Goal: Navigation & Orientation: Find specific page/section

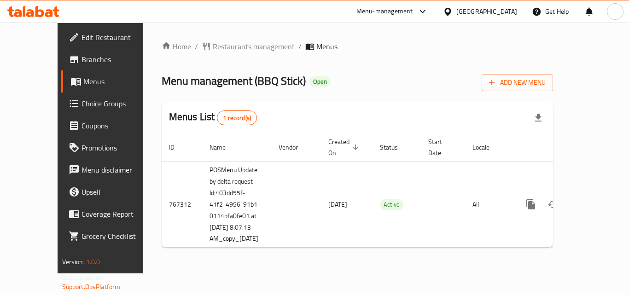
click at [213, 46] on span "Restaurants management" at bounding box center [254, 46] width 82 height 11
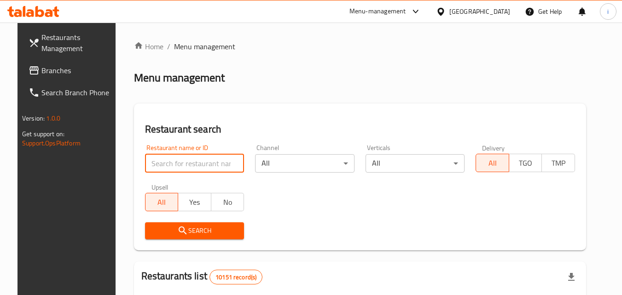
click at [185, 162] on input "search" at bounding box center [194, 163] width 99 height 18
paste input "650793"
type input "650793"
click button "Search" at bounding box center [194, 230] width 99 height 17
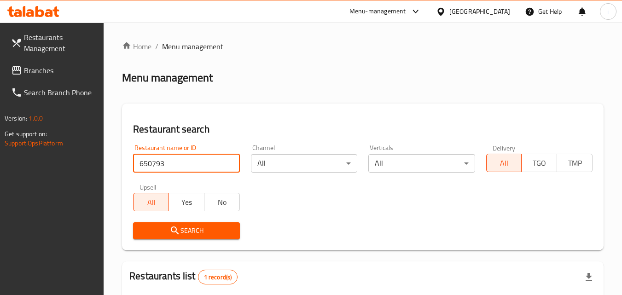
scroll to position [116, 0]
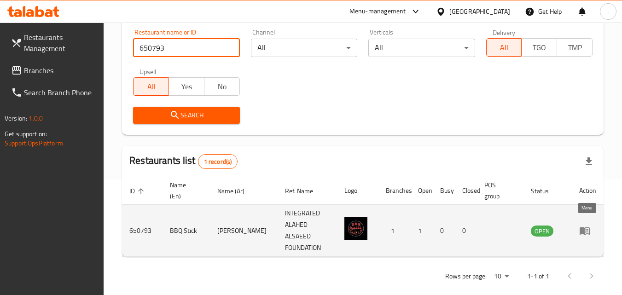
click at [585, 229] on icon "enhanced table" at bounding box center [586, 231] width 3 height 4
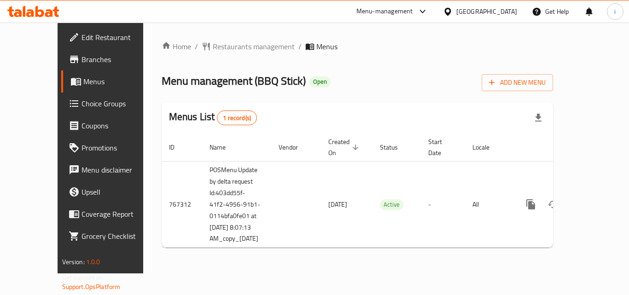
click at [515, 13] on div "[GEOGRAPHIC_DATA]" at bounding box center [486, 11] width 61 height 10
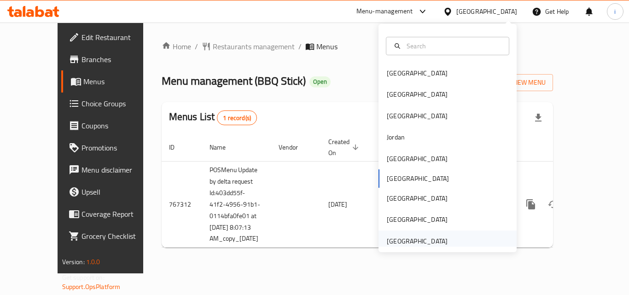
click at [422, 240] on div "[GEOGRAPHIC_DATA]" at bounding box center [417, 241] width 61 height 10
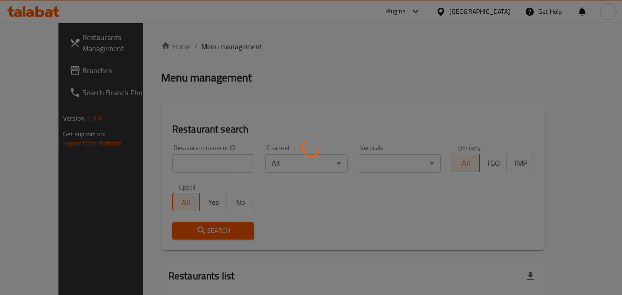
click at [40, 68] on div at bounding box center [311, 147] width 622 height 295
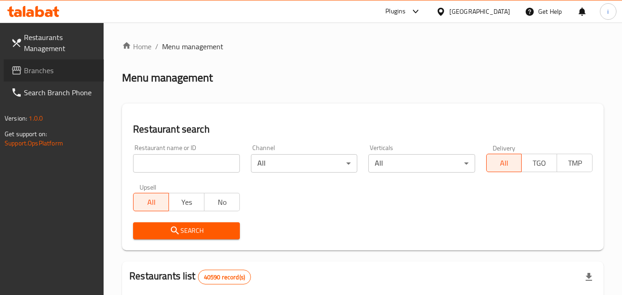
click at [48, 70] on span "Branches" at bounding box center [60, 70] width 73 height 11
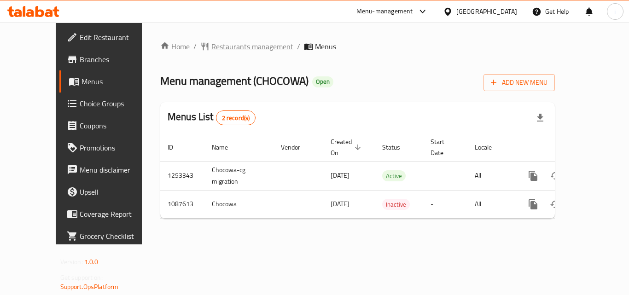
click at [211, 44] on span "Restaurants management" at bounding box center [252, 46] width 82 height 11
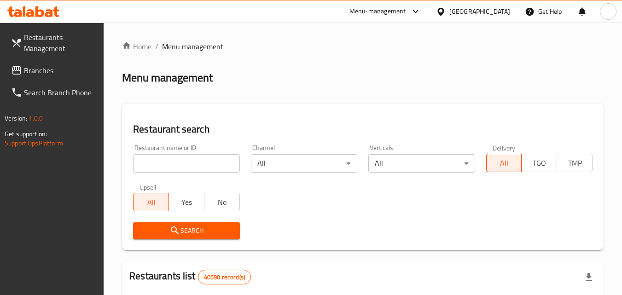
click at [192, 163] on div at bounding box center [311, 147] width 622 height 295
click at [192, 163] on input "search" at bounding box center [186, 163] width 106 height 18
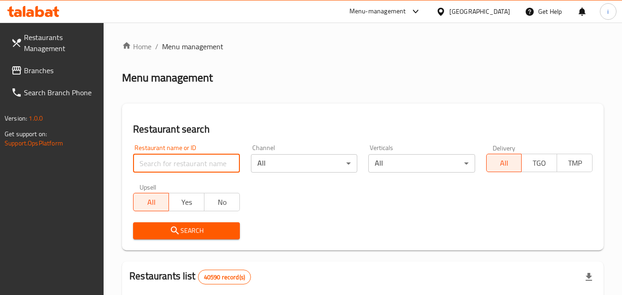
paste input "664740"
type input "664740"
click button "Search" at bounding box center [186, 230] width 106 height 17
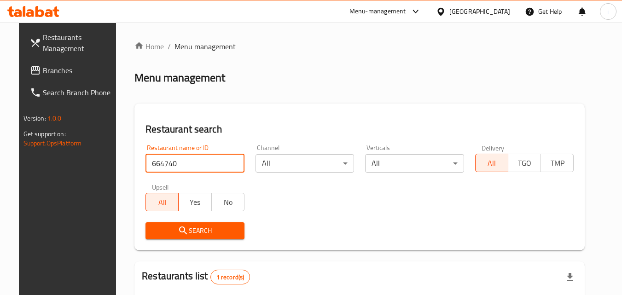
scroll to position [116, 0]
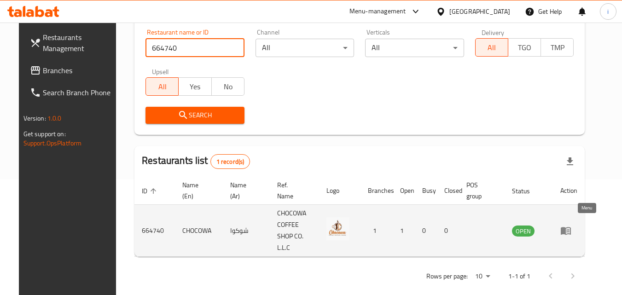
click at [569, 229] on icon "enhanced table" at bounding box center [567, 231] width 3 height 4
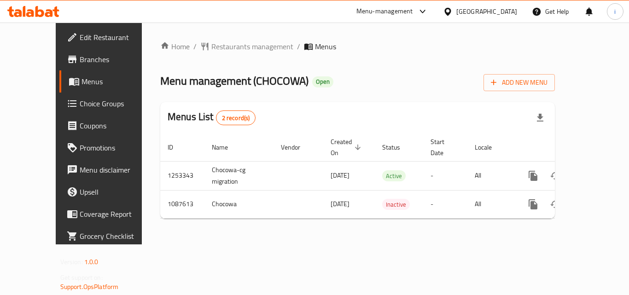
click at [419, 12] on icon at bounding box center [422, 11] width 11 height 11
click at [373, 80] on div "Restaurant-Management" at bounding box center [335, 80] width 87 height 21
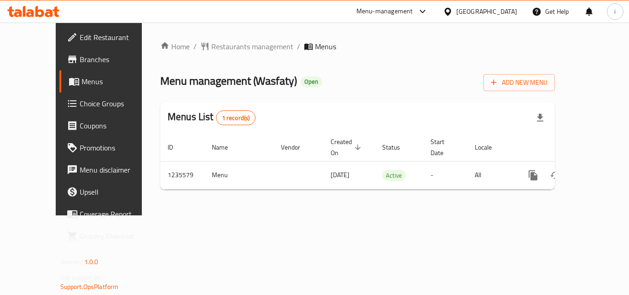
click at [491, 15] on div "[GEOGRAPHIC_DATA]" at bounding box center [486, 11] width 61 height 10
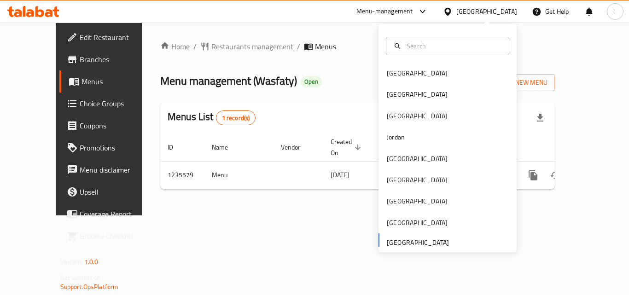
click at [59, 65] on link "Branches" at bounding box center [109, 59] width 101 height 22
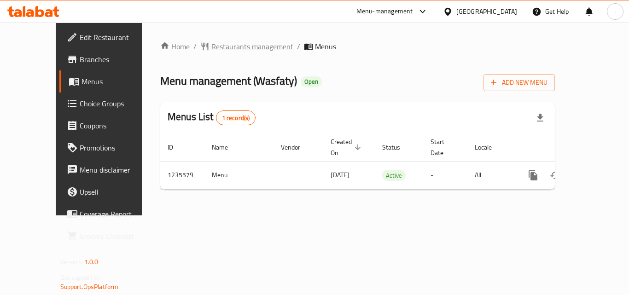
click at [213, 43] on span "Restaurants management" at bounding box center [252, 46] width 82 height 11
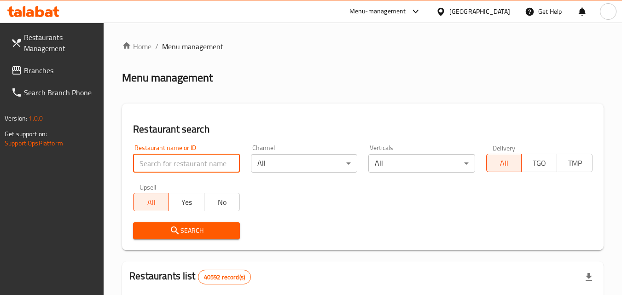
click at [189, 164] on input "search" at bounding box center [186, 163] width 106 height 18
paste input "770983"
type input "770983"
click button "Search" at bounding box center [186, 230] width 106 height 17
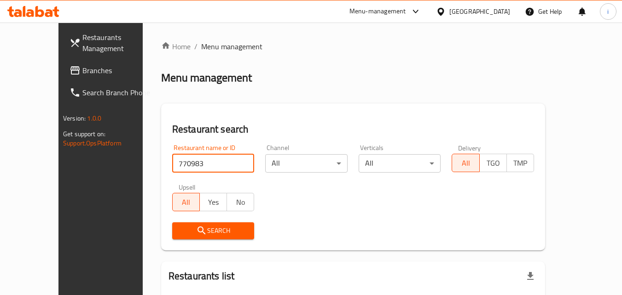
scroll to position [81, 0]
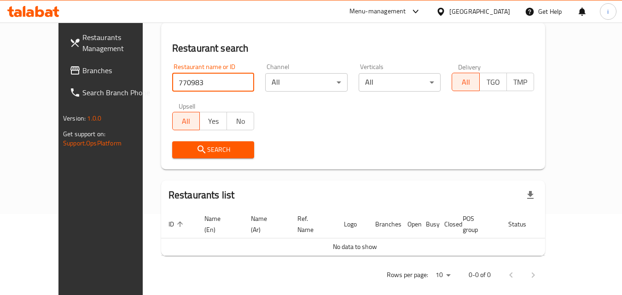
click at [82, 66] on span "Branches" at bounding box center [118, 70] width 73 height 11
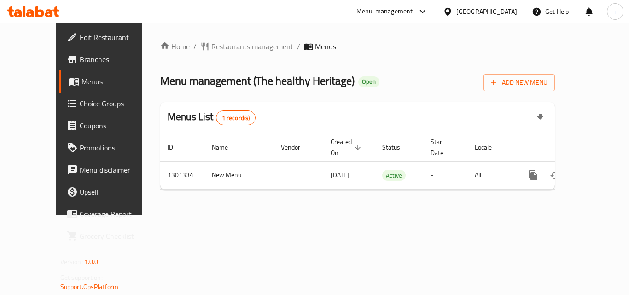
click at [478, 9] on div "[GEOGRAPHIC_DATA]" at bounding box center [486, 11] width 61 height 10
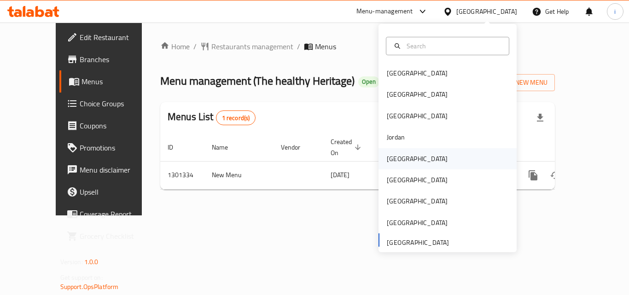
click at [390, 156] on div "[GEOGRAPHIC_DATA]" at bounding box center [417, 159] width 61 height 10
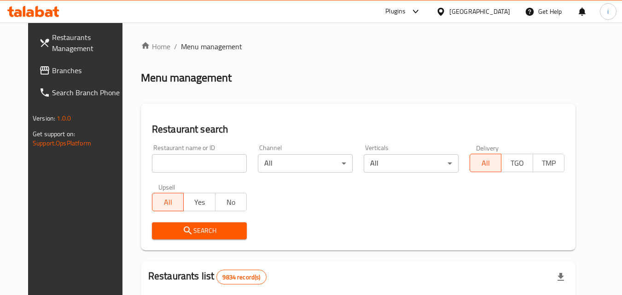
click at [52, 72] on span "Branches" at bounding box center [88, 70] width 73 height 11
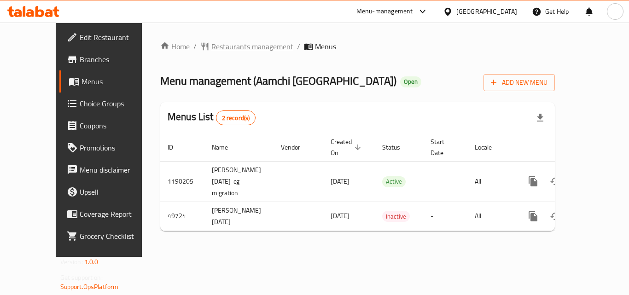
click at [229, 45] on span "Restaurants management" at bounding box center [252, 46] width 82 height 11
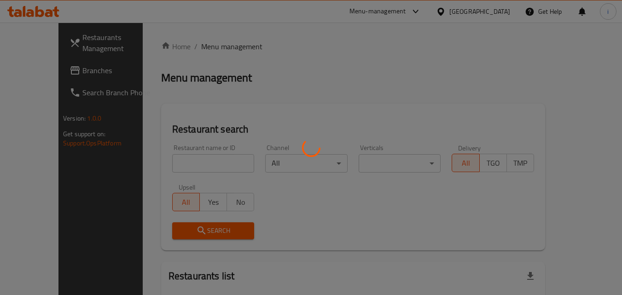
click at [184, 165] on div at bounding box center [311, 147] width 622 height 295
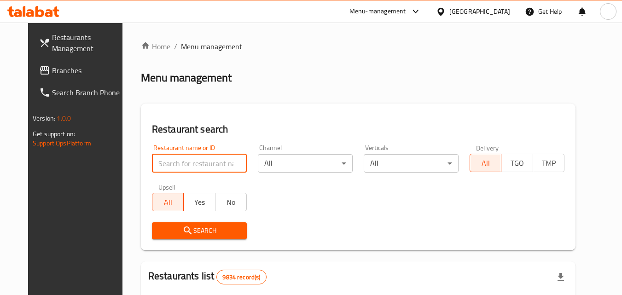
click at [182, 164] on input "search" at bounding box center [199, 163] width 95 height 18
paste input "24937"
type input "24937"
click button "Search" at bounding box center [199, 230] width 95 height 17
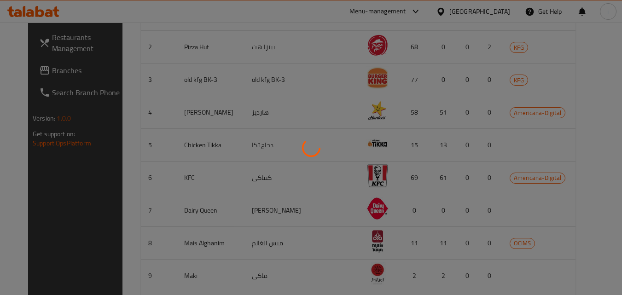
scroll to position [108, 0]
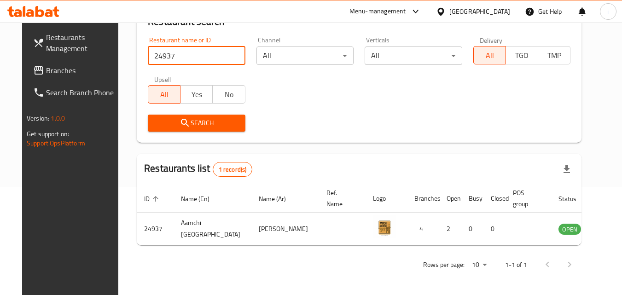
click at [444, 9] on icon at bounding box center [440, 11] width 6 height 8
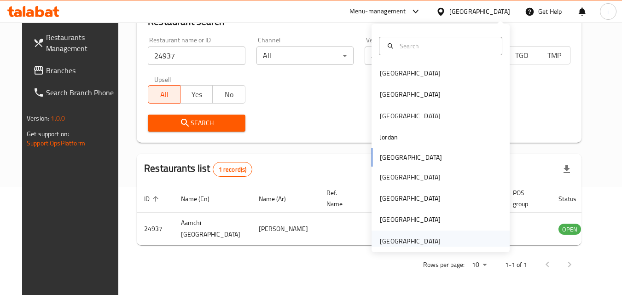
click at [411, 239] on div "[GEOGRAPHIC_DATA]" at bounding box center [410, 241] width 61 height 10
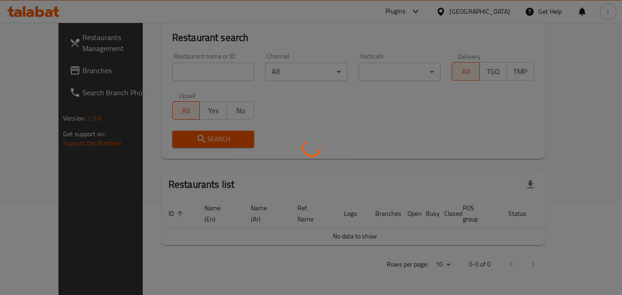
scroll to position [81, 0]
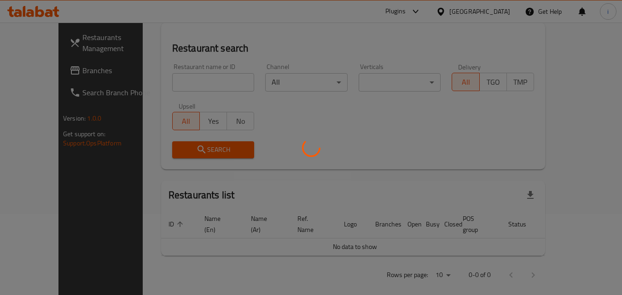
click at [56, 69] on div at bounding box center [311, 147] width 622 height 295
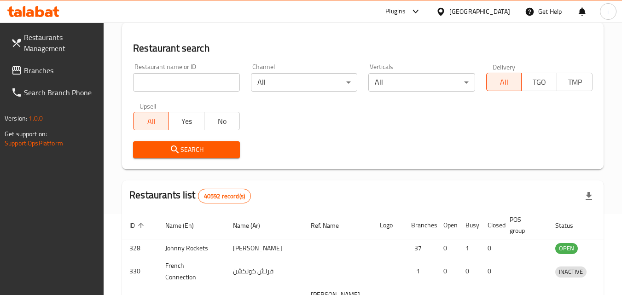
scroll to position [108, 0]
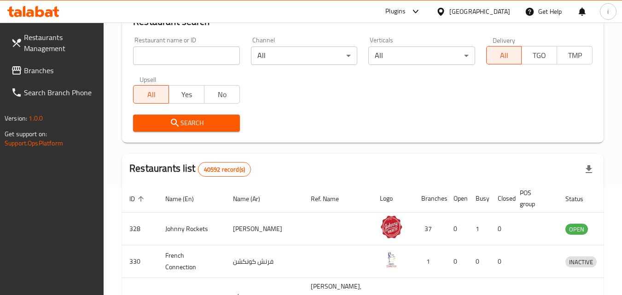
click at [203, 46] on input "search" at bounding box center [186, 55] width 106 height 18
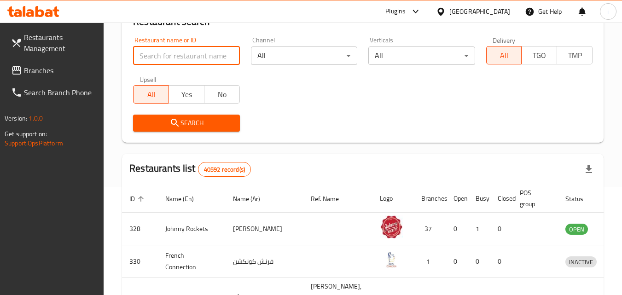
click at [201, 54] on input "search" at bounding box center [186, 55] width 106 height 18
paste input "768753"
type input "768753"
click button "Search" at bounding box center [186, 123] width 106 height 17
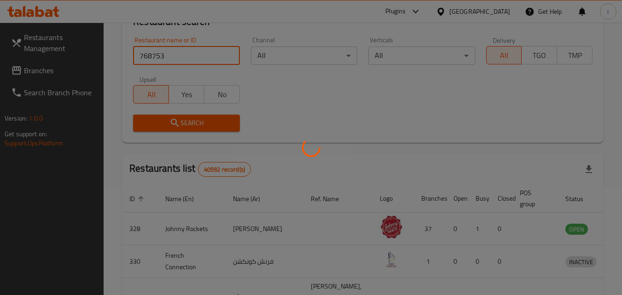
scroll to position [81, 0]
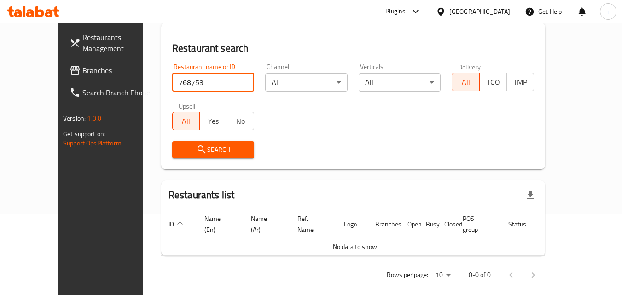
click at [82, 70] on span "Branches" at bounding box center [118, 70] width 73 height 11
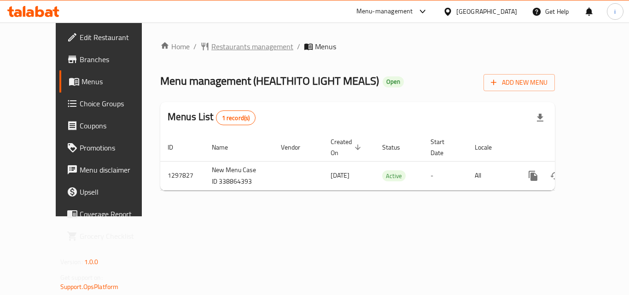
click at [233, 45] on span "Restaurants management" at bounding box center [252, 46] width 82 height 11
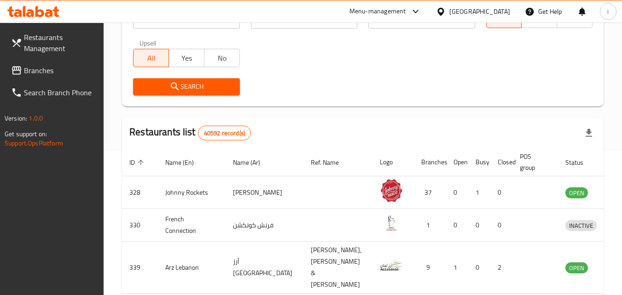
scroll to position [46, 0]
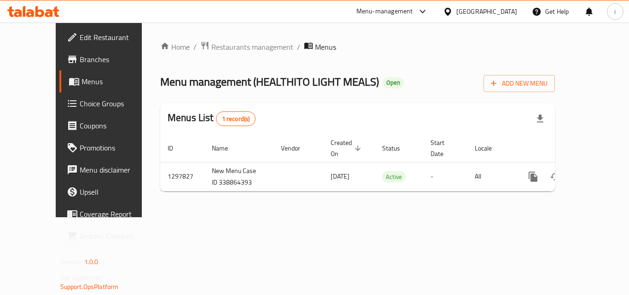
click at [474, 12] on div "[GEOGRAPHIC_DATA]" at bounding box center [486, 11] width 61 height 10
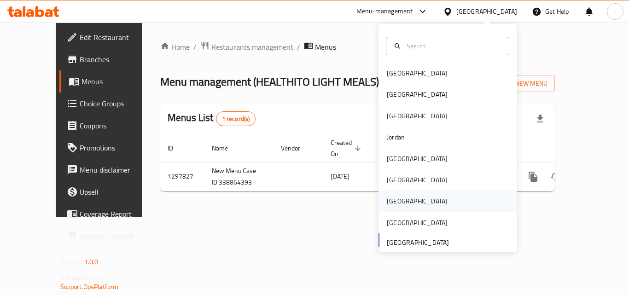
click at [389, 196] on div "[GEOGRAPHIC_DATA]" at bounding box center [417, 201] width 61 height 10
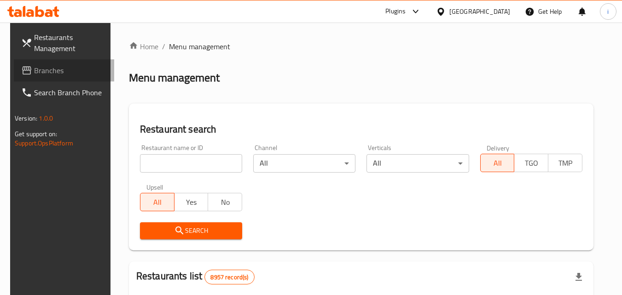
click at [35, 73] on span "Branches" at bounding box center [70, 70] width 73 height 11
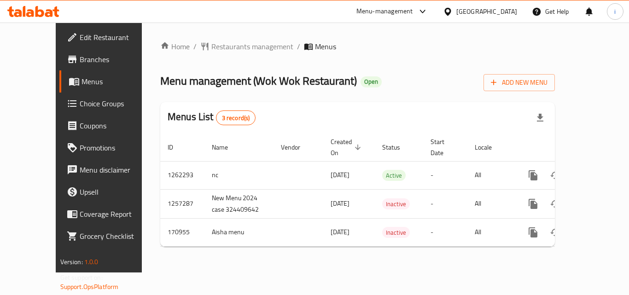
click at [452, 10] on icon at bounding box center [448, 12] width 10 height 10
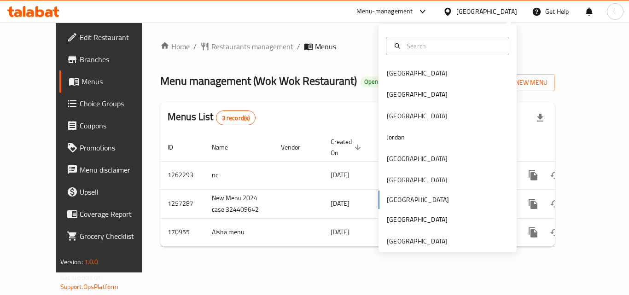
click at [413, 8] on div "Menu-management" at bounding box center [384, 11] width 57 height 11
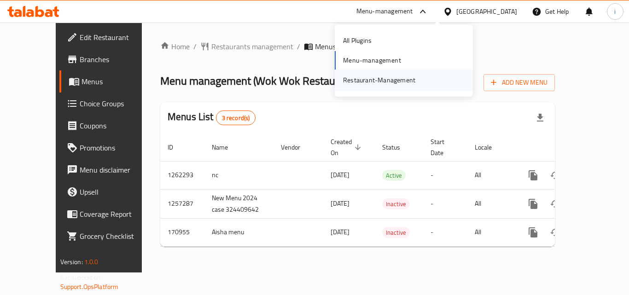
click at [414, 76] on div "Restaurant-Management" at bounding box center [379, 80] width 72 height 10
click at [220, 49] on span "Restaurants management" at bounding box center [252, 46] width 82 height 11
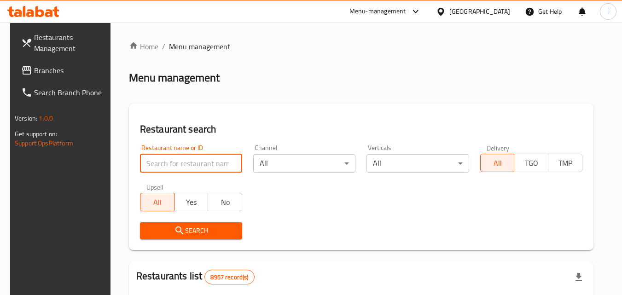
click at [175, 166] on input "search" at bounding box center [191, 163] width 102 height 18
paste input "616771"
type input "616771"
click button "Search" at bounding box center [191, 230] width 102 height 17
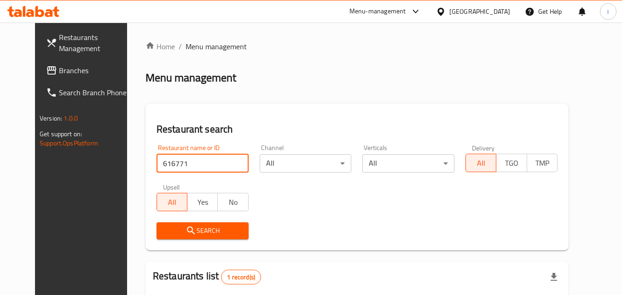
scroll to position [108, 0]
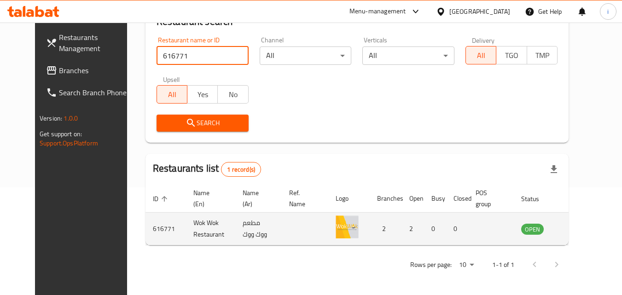
click at [580, 232] on icon "enhanced table" at bounding box center [575, 230] width 10 height 8
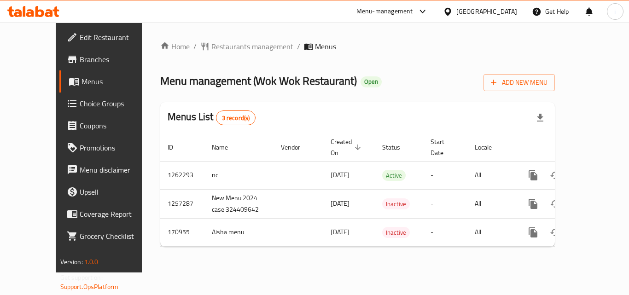
click at [451, 9] on icon at bounding box center [447, 11] width 6 height 8
click at [413, 8] on div "Menu-management" at bounding box center [384, 11] width 57 height 11
click at [413, 82] on div "Restaurant-Management" at bounding box center [379, 80] width 72 height 10
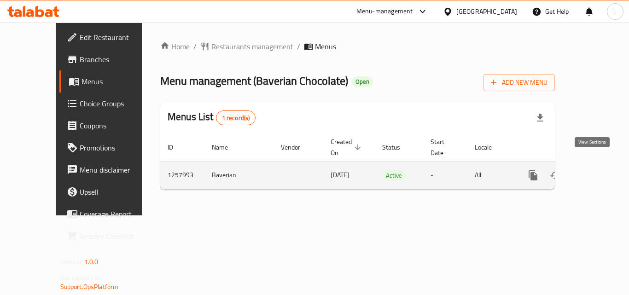
click at [594, 170] on icon "enhanced table" at bounding box center [599, 175] width 11 height 11
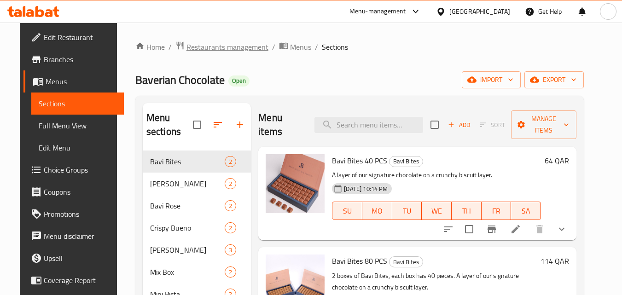
click at [227, 46] on span "Restaurants management" at bounding box center [227, 46] width 82 height 11
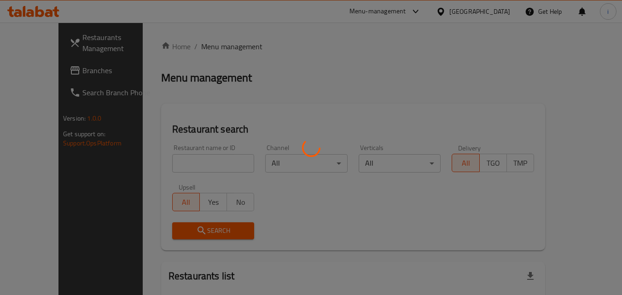
click at [208, 159] on div at bounding box center [311, 147] width 622 height 295
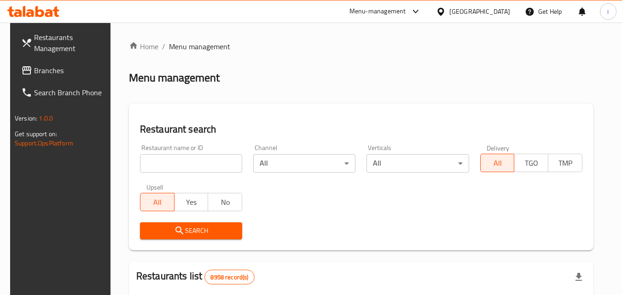
click at [207, 163] on input "search" at bounding box center [191, 163] width 102 height 18
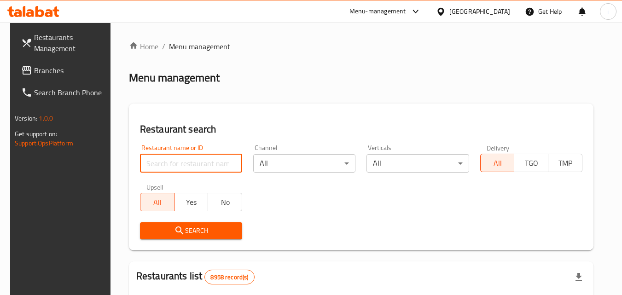
paste input "683758"
type input "683758"
click button "Search" at bounding box center [191, 230] width 102 height 17
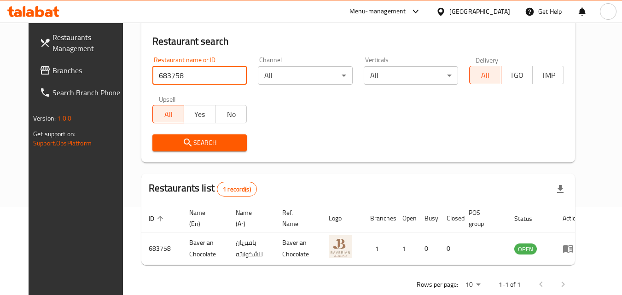
scroll to position [108, 0]
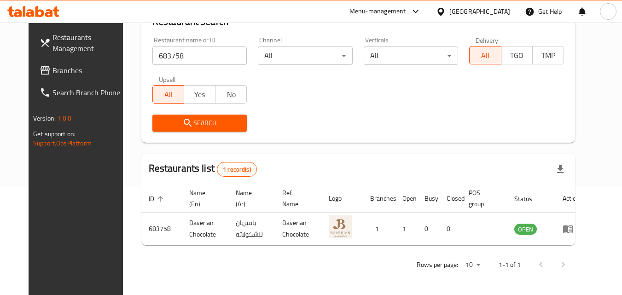
click at [449, 12] on div at bounding box center [442, 11] width 13 height 10
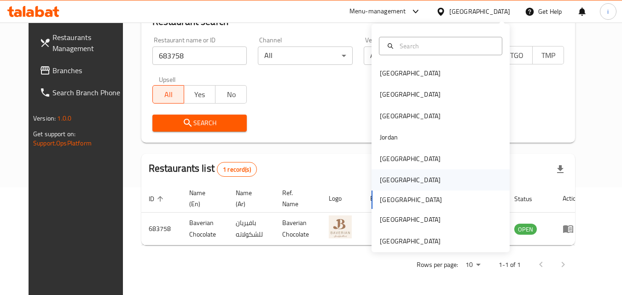
click at [384, 175] on div "[GEOGRAPHIC_DATA]" at bounding box center [410, 180] width 61 height 10
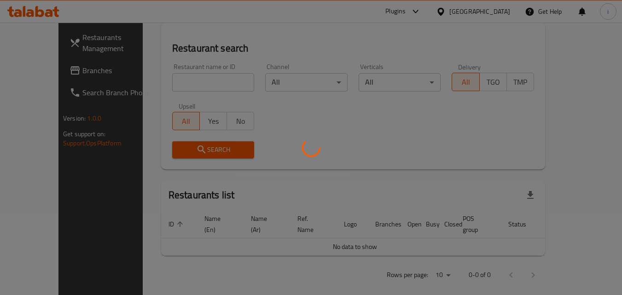
scroll to position [108, 0]
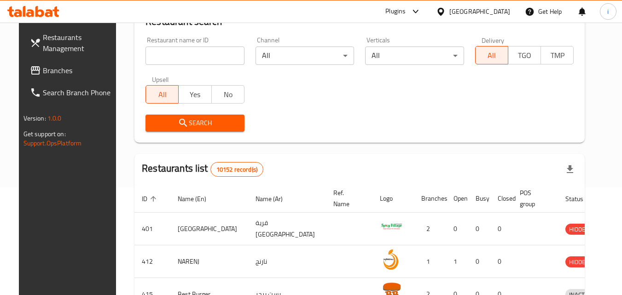
click at [421, 14] on icon at bounding box center [415, 11] width 11 height 11
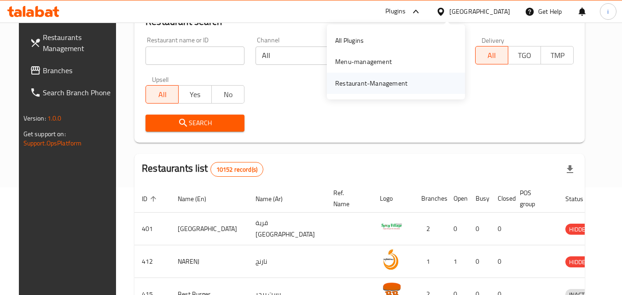
click at [401, 82] on div "Restaurant-Management" at bounding box center [371, 83] width 72 height 10
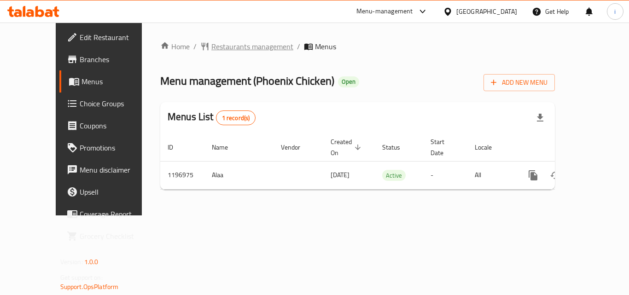
click at [237, 43] on span "Restaurants management" at bounding box center [252, 46] width 82 height 11
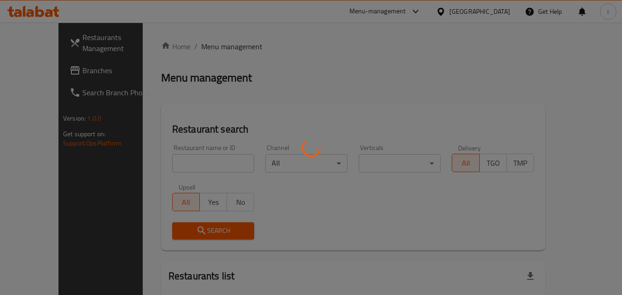
click at [180, 161] on div at bounding box center [311, 147] width 622 height 295
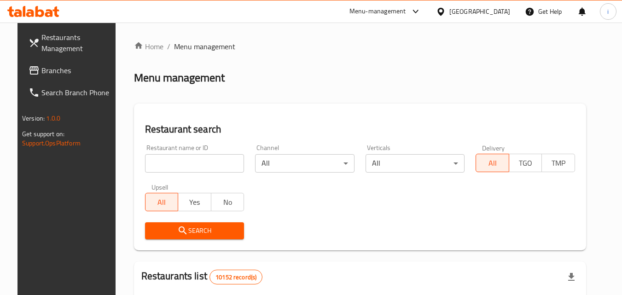
click at [180, 161] on input "search" at bounding box center [194, 163] width 99 height 18
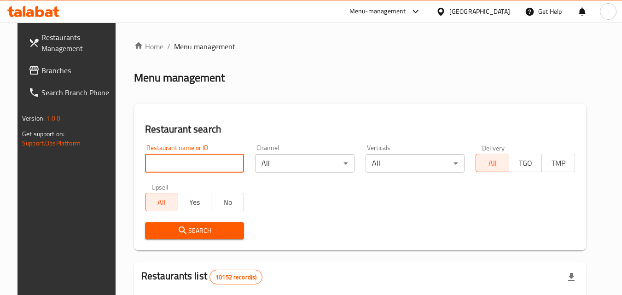
paste input "667912"
type input "667912"
click button "Search" at bounding box center [194, 230] width 99 height 17
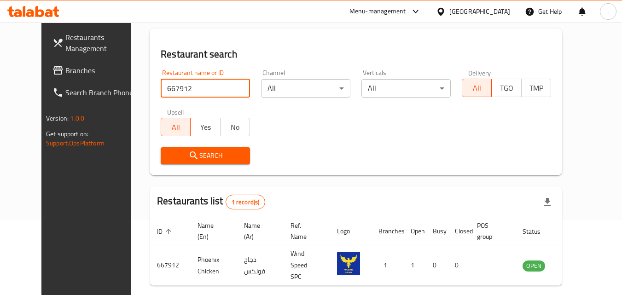
scroll to position [108, 0]
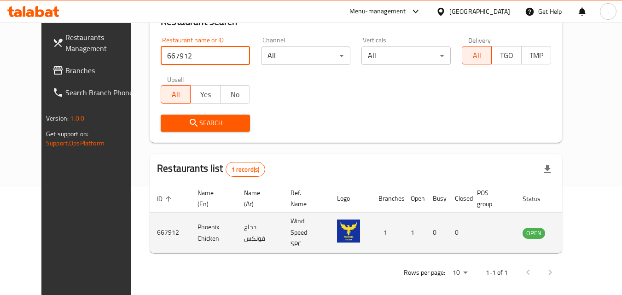
click at [581, 229] on icon "enhanced table" at bounding box center [576, 233] width 10 height 8
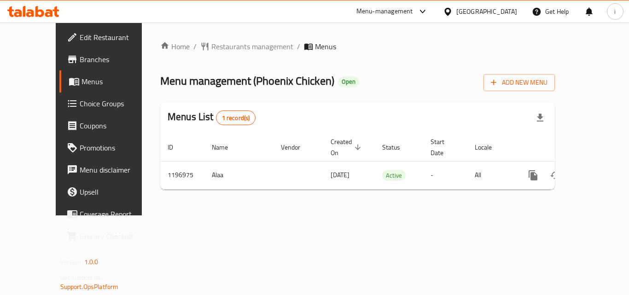
click at [500, 13] on div "[GEOGRAPHIC_DATA]" at bounding box center [486, 11] width 61 height 10
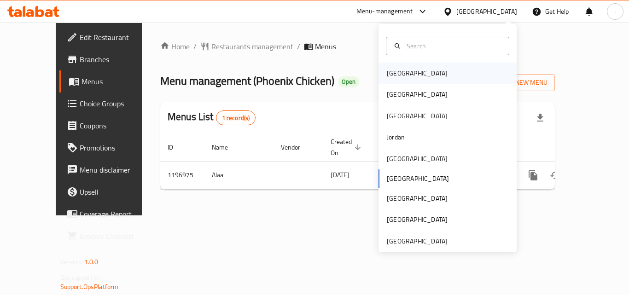
click at [394, 72] on div "[GEOGRAPHIC_DATA]" at bounding box center [417, 73] width 61 height 10
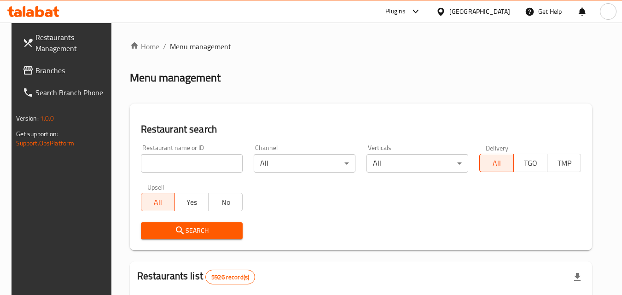
click at [421, 9] on icon at bounding box center [415, 11] width 11 height 11
click at [35, 70] on span "Branches" at bounding box center [71, 70] width 73 height 11
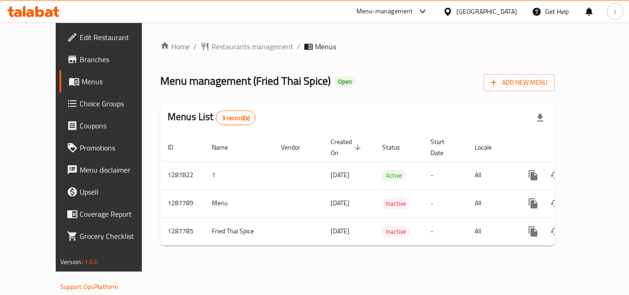
click at [237, 39] on div "Home / Restaurants management / Menus Menu management ( Fried Thai Spice ) Open…" at bounding box center [357, 147] width 431 height 249
click at [233, 44] on span "Restaurants management" at bounding box center [252, 46] width 82 height 11
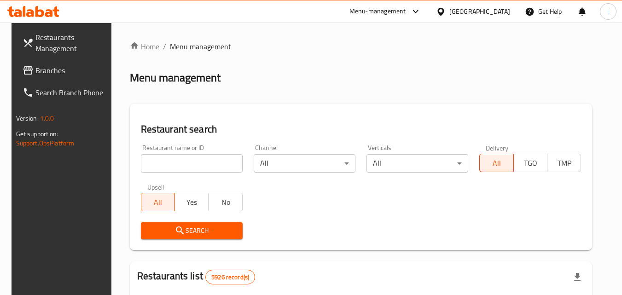
click at [174, 163] on input "search" at bounding box center [192, 163] width 102 height 18
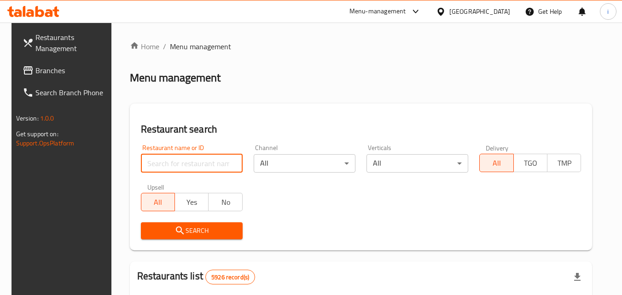
paste input "696849"
type input "696849"
click button "Search" at bounding box center [192, 230] width 102 height 17
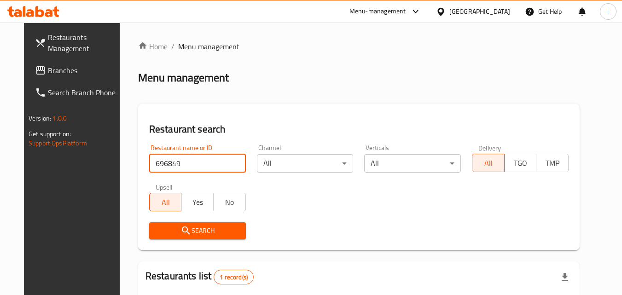
scroll to position [116, 0]
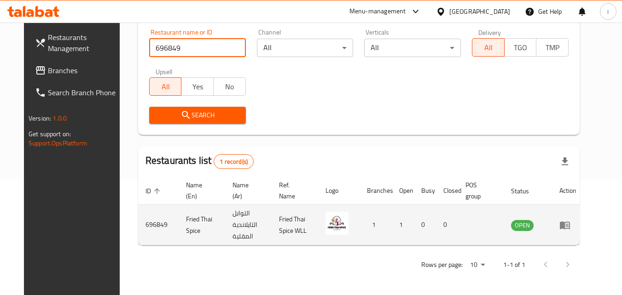
click at [570, 228] on icon "enhanced table" at bounding box center [564, 225] width 11 height 11
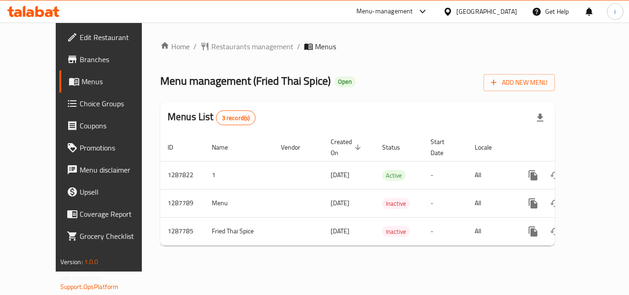
click at [495, 9] on div "Bahrain" at bounding box center [486, 11] width 61 height 10
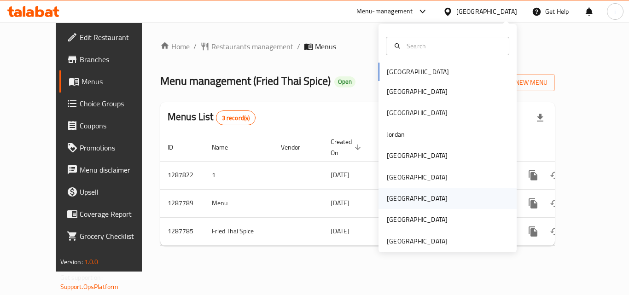
click at [390, 200] on div "Qatar" at bounding box center [417, 198] width 61 height 10
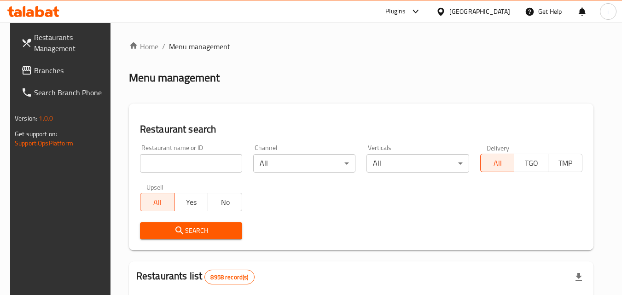
click at [64, 70] on span "Branches" at bounding box center [70, 70] width 73 height 11
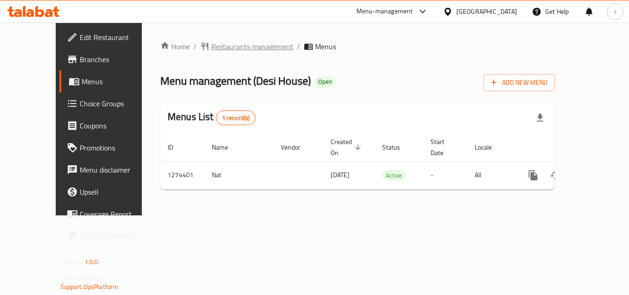
click at [211, 46] on span "Restaurants management" at bounding box center [252, 46] width 82 height 11
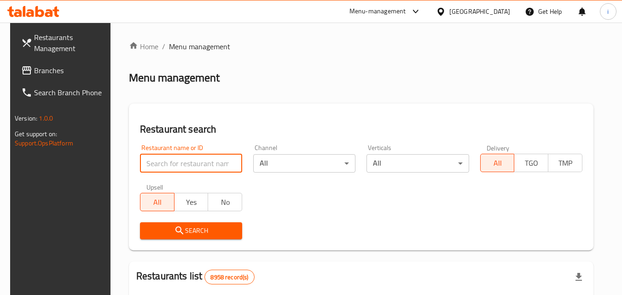
click at [199, 166] on input "search" at bounding box center [191, 163] width 102 height 18
paste input "691192"
type input "691192"
click button "Search" at bounding box center [191, 230] width 102 height 17
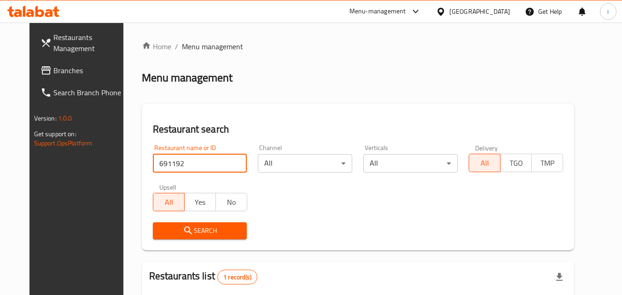
scroll to position [108, 0]
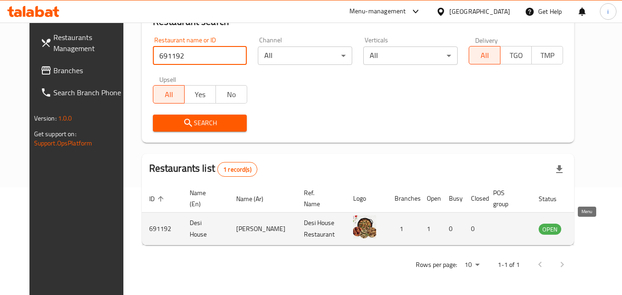
click at [587, 229] on icon "enhanced table" at bounding box center [592, 230] width 10 height 8
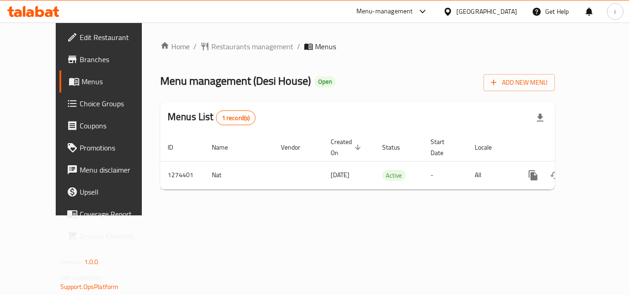
click at [512, 13] on div "Qatar" at bounding box center [486, 11] width 61 height 10
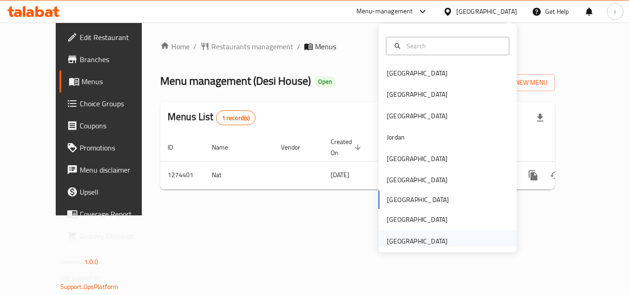
click at [400, 240] on div "[GEOGRAPHIC_DATA]" at bounding box center [417, 241] width 61 height 10
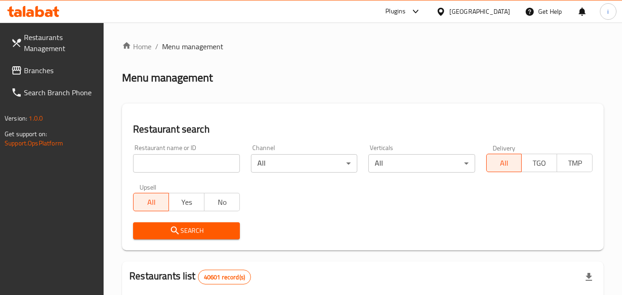
click at [397, 12] on div "Plugins" at bounding box center [395, 11] width 20 height 11
click at [45, 67] on span "Branches" at bounding box center [60, 70] width 73 height 11
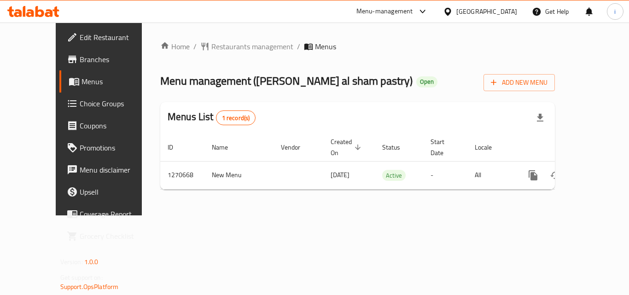
click at [415, 14] on div at bounding box center [420, 11] width 15 height 11
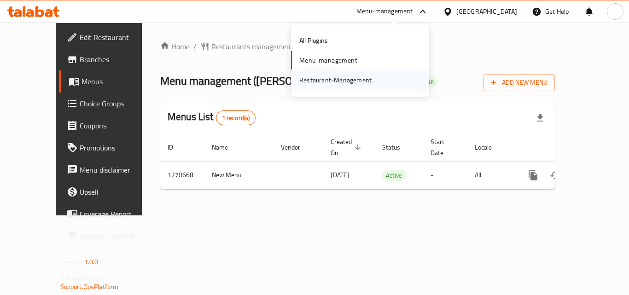
click at [357, 80] on div "Restaurant-Management" at bounding box center [335, 80] width 72 height 10
click at [226, 48] on span "Restaurants management" at bounding box center [252, 46] width 82 height 11
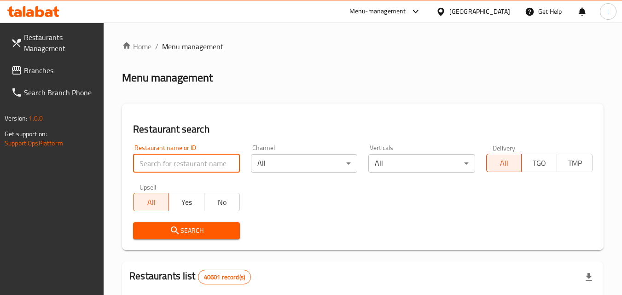
click at [180, 168] on input "search" at bounding box center [186, 163] width 106 height 18
paste input "679244"
type input "679244"
click button "Search" at bounding box center [186, 230] width 106 height 17
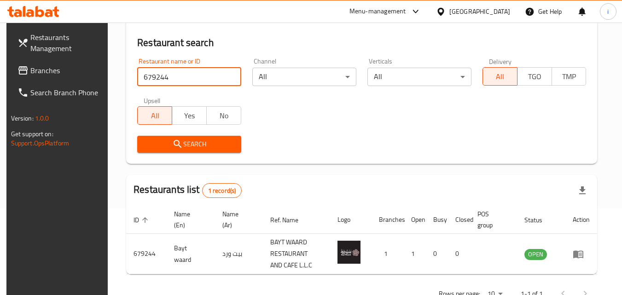
scroll to position [116, 0]
